Goal: Information Seeking & Learning: Understand process/instructions

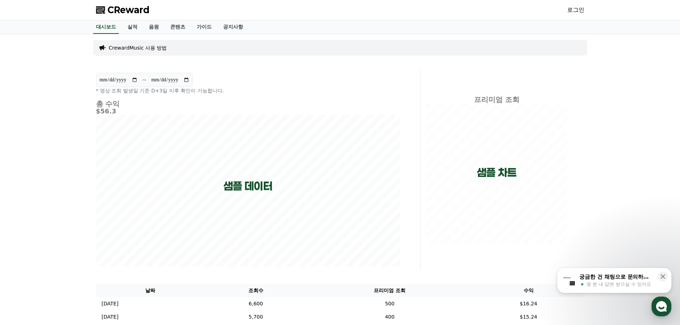
click at [571, 12] on link "로그인" at bounding box center [575, 10] width 17 height 9
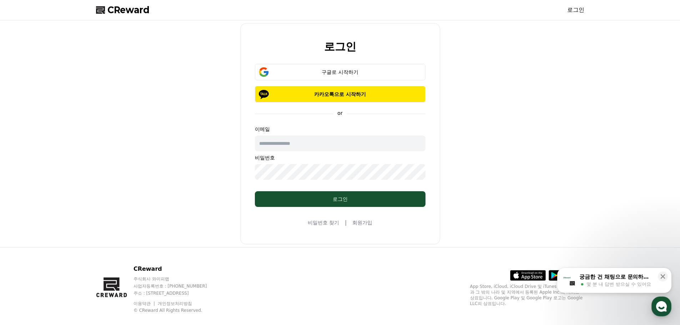
click at [140, 13] on span "CReward" at bounding box center [128, 9] width 42 height 11
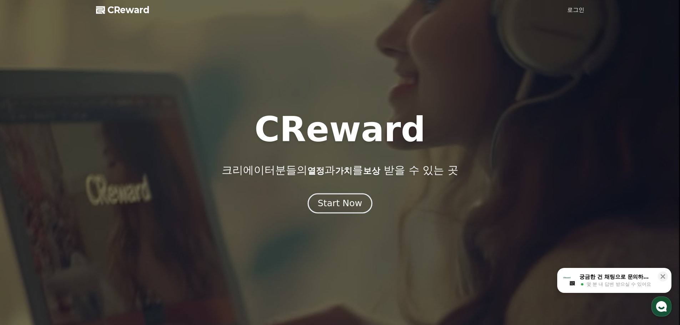
click at [353, 208] on div "Start Now" at bounding box center [340, 203] width 44 height 12
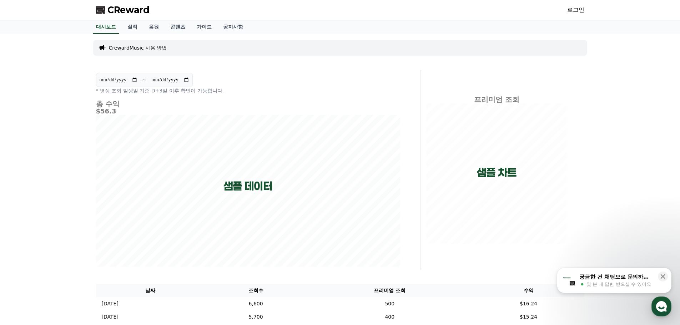
click at [145, 25] on link "음원" at bounding box center [153, 27] width 21 height 14
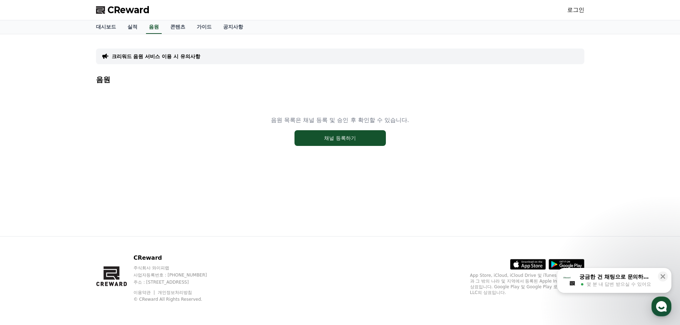
drag, startPoint x: 194, startPoint y: 71, endPoint x: 189, endPoint y: 65, distance: 8.4
click at [193, 71] on div "크리워드 음원 서비스 이용 시 유의사항 음원 음원 목록은 채널 등록 및 승인 후 확인할 수 있습니다. 채널 등록하기" at bounding box center [340, 108] width 488 height 136
click at [187, 61] on div "크리워드 음원 서비스 이용 시 유의사항" at bounding box center [340, 57] width 488 height 16
click at [186, 57] on p "크리워드 음원 서비스 이용 시 유의사항" at bounding box center [156, 56] width 89 height 7
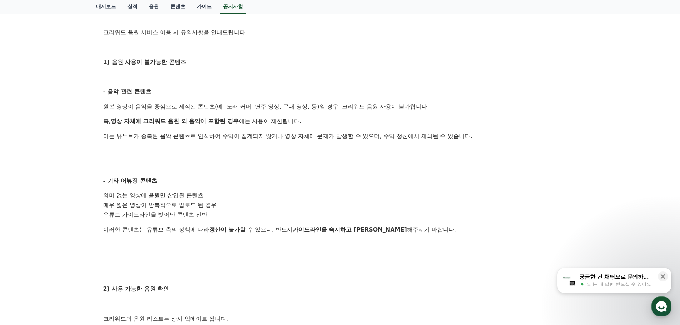
scroll to position [178, 0]
